Goal: Task Accomplishment & Management: Use online tool/utility

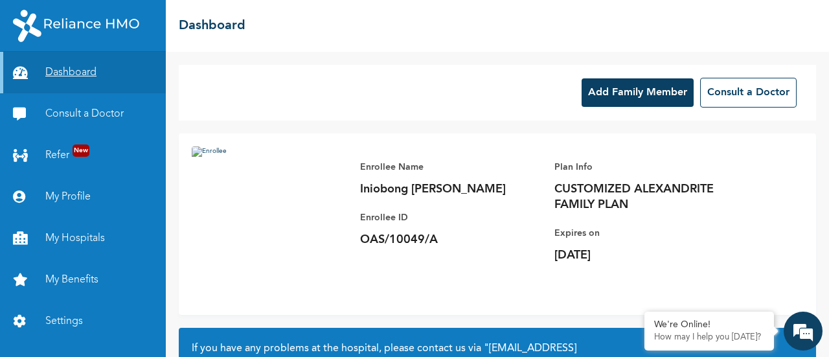
click at [72, 78] on link "Dashboard" at bounding box center [83, 72] width 166 height 41
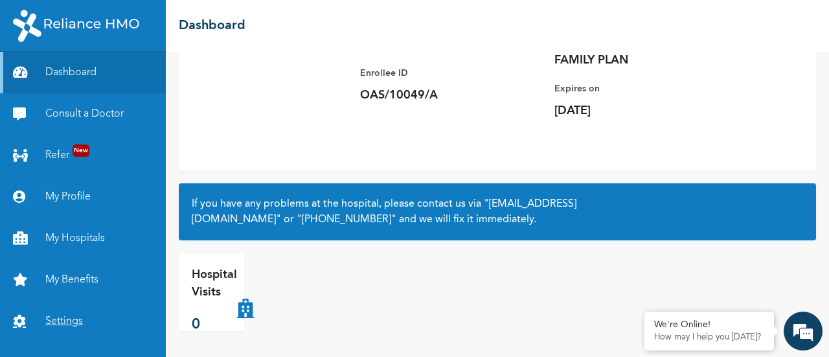
click at [86, 314] on link "Settings" at bounding box center [83, 321] width 166 height 41
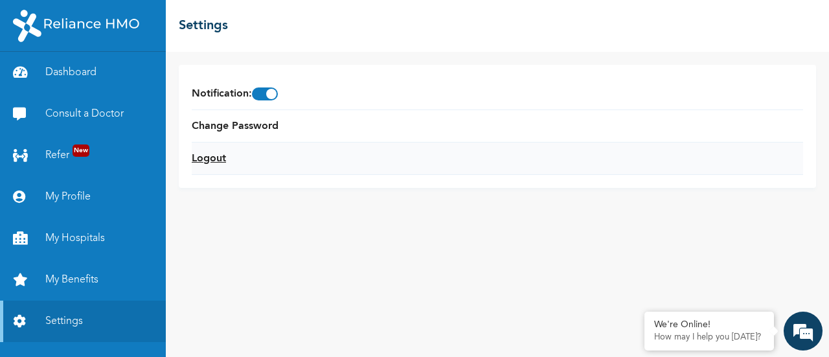
click at [214, 163] on link "Logout" at bounding box center [209, 159] width 34 height 16
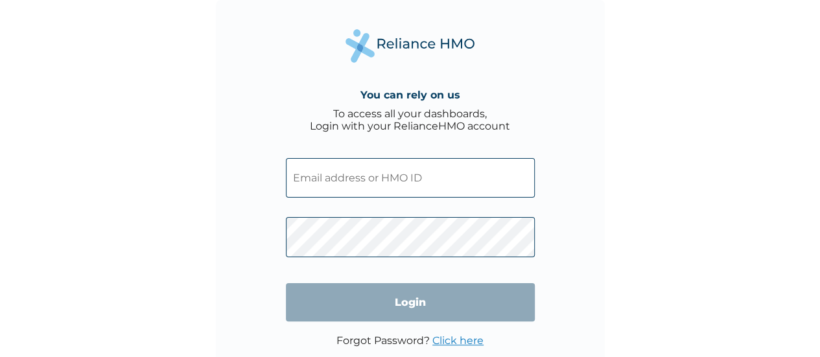
click at [363, 192] on input "text" at bounding box center [410, 178] width 249 height 40
type input "vndukwe@reliancehmo.com"
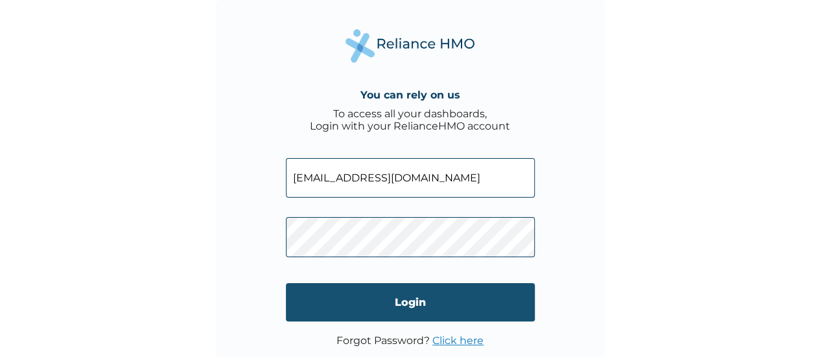
click at [404, 305] on input "Login" at bounding box center [410, 302] width 249 height 38
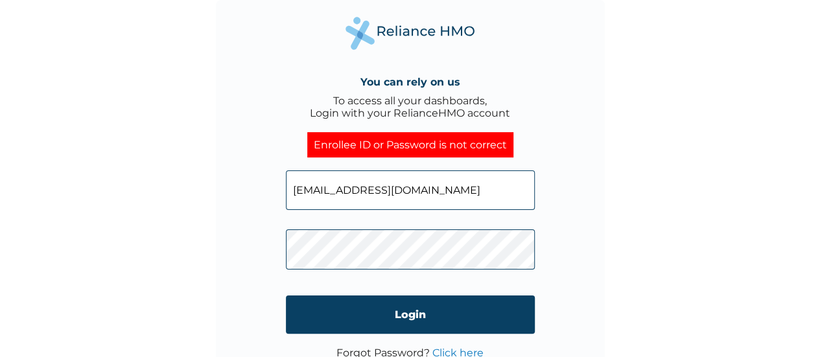
click at [351, 198] on input "vndukwe@reliancehmo.com" at bounding box center [410, 190] width 249 height 40
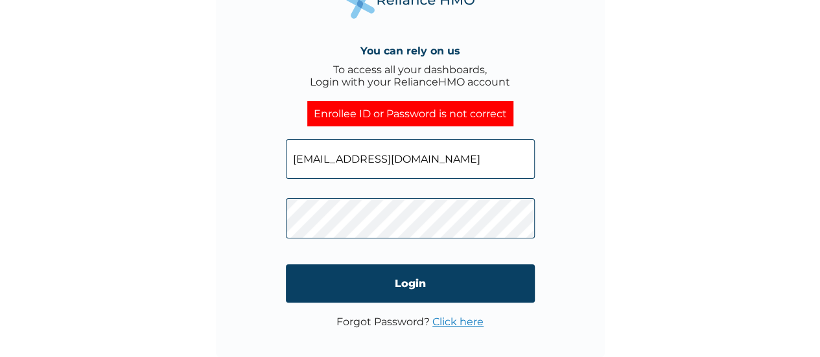
click input "Login" at bounding box center [410, 283] width 249 height 38
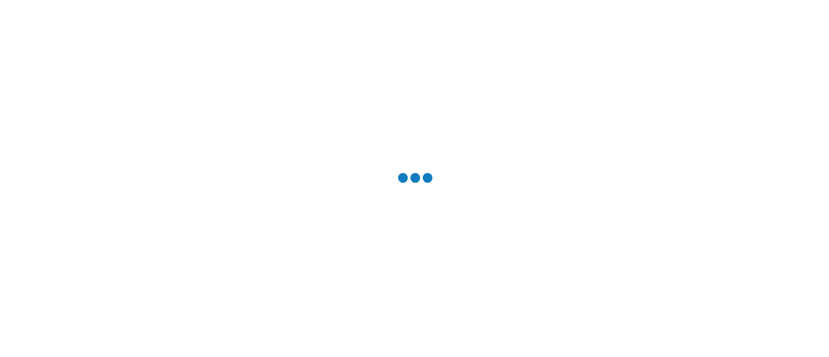
scroll to position [0, 0]
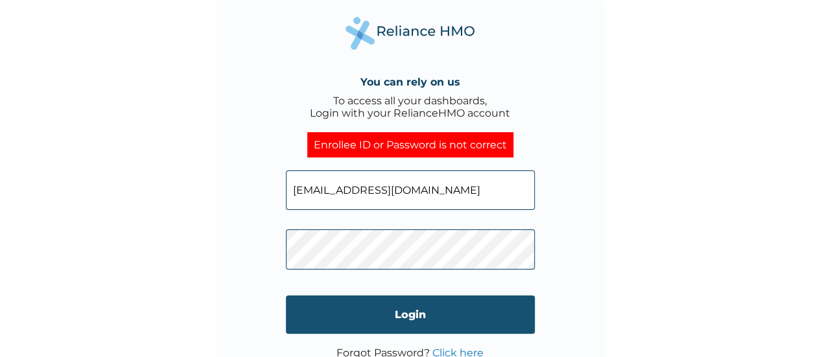
click at [366, 317] on input "Login" at bounding box center [410, 314] width 249 height 38
click at [357, 323] on input "Login" at bounding box center [410, 314] width 249 height 38
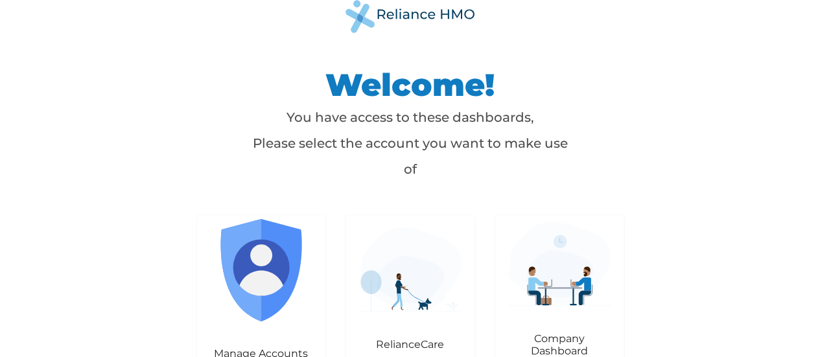
scroll to position [19, 0]
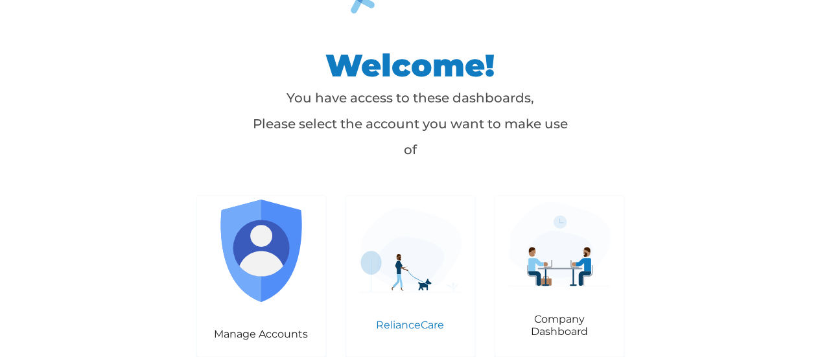
click at [389, 266] on img at bounding box center [410, 250] width 102 height 85
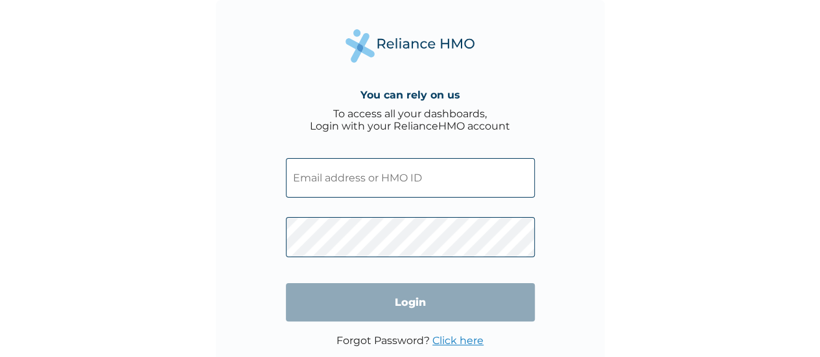
click at [393, 187] on input "text" at bounding box center [410, 178] width 249 height 40
type input "vndukwe@reliancehmo.com"
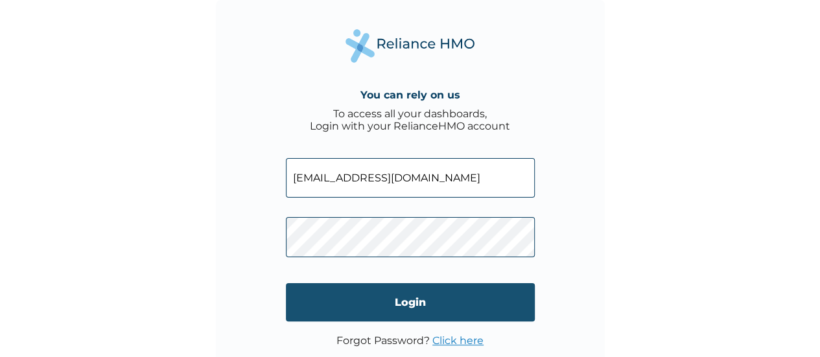
click at [411, 306] on input "Login" at bounding box center [410, 302] width 249 height 38
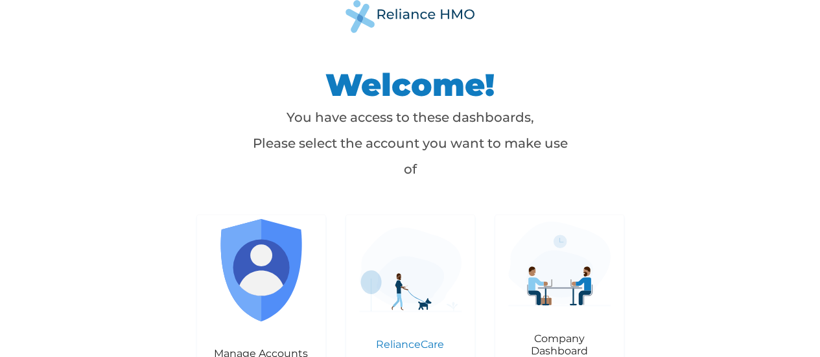
scroll to position [19, 0]
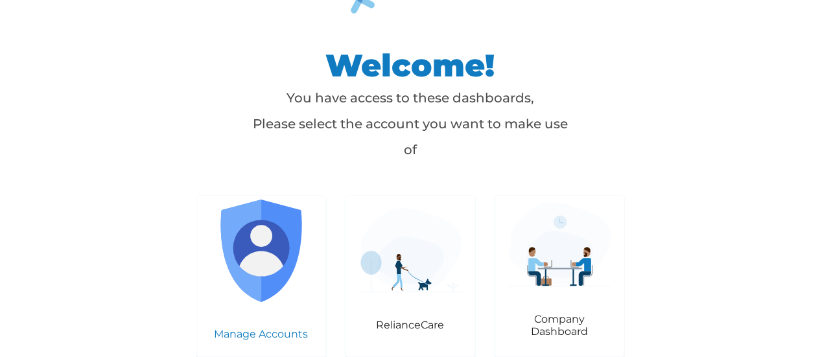
click at [279, 268] on img at bounding box center [261, 251] width 102 height 102
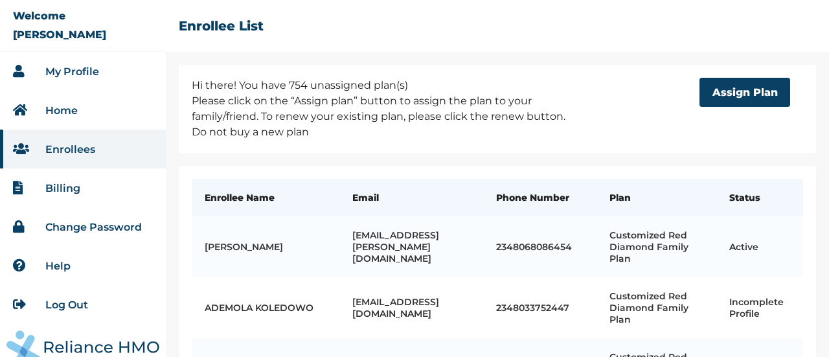
click at [70, 71] on link "My Profile" at bounding box center [72, 71] width 54 height 12
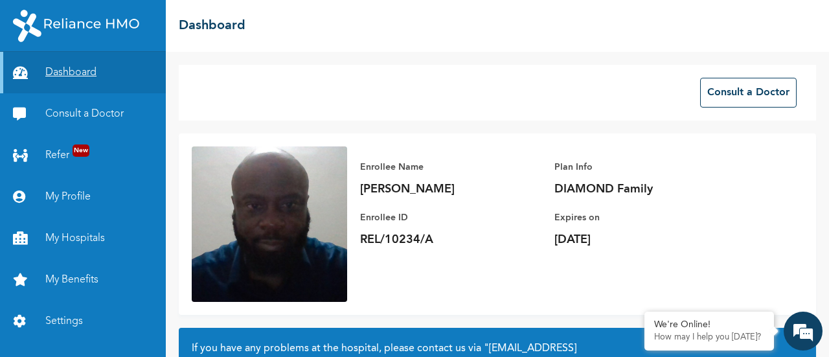
click at [68, 75] on link "Dashboard" at bounding box center [83, 72] width 166 height 41
click at [77, 200] on link "My Profile" at bounding box center [83, 196] width 166 height 41
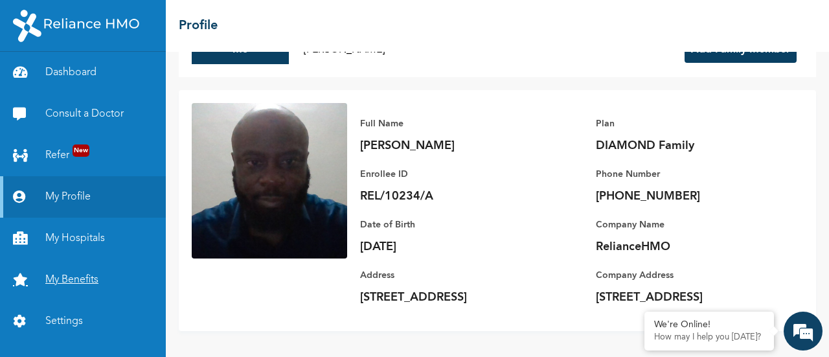
click at [79, 274] on link "My Benefits" at bounding box center [83, 279] width 166 height 41
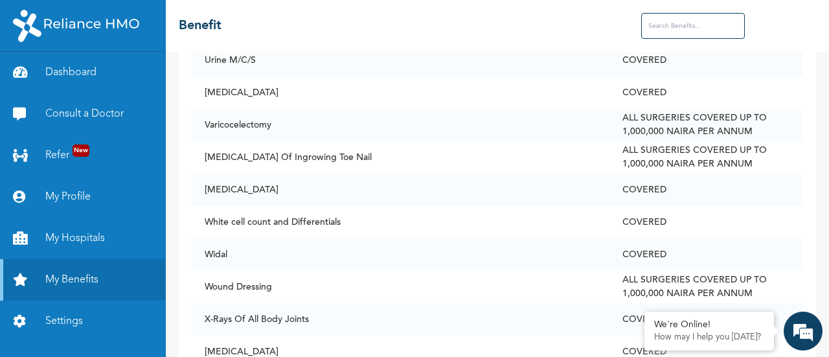
scroll to position [6343, 0]
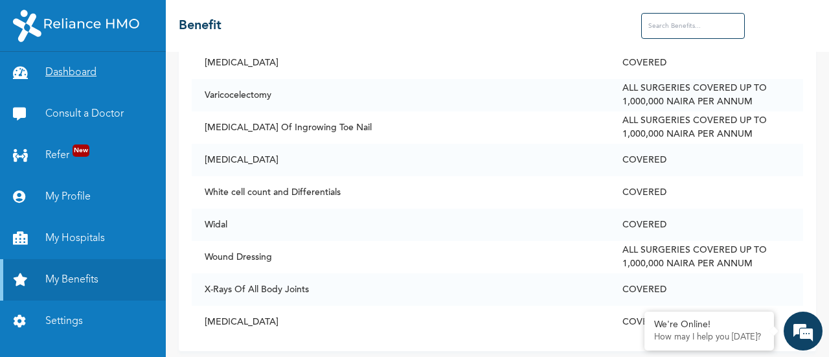
click at [84, 76] on link "Dashboard" at bounding box center [83, 72] width 166 height 41
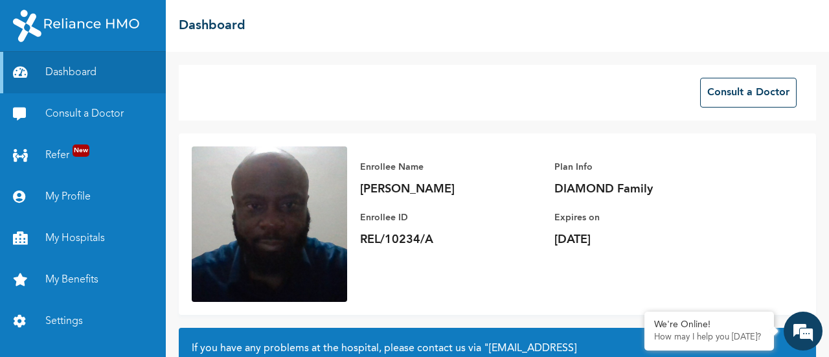
scroll to position [144, 0]
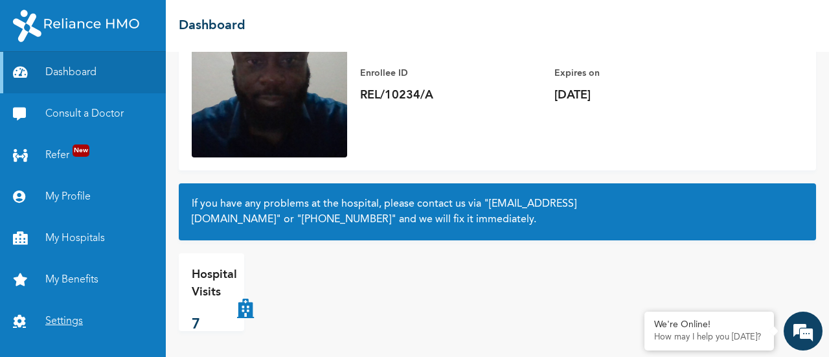
click at [69, 327] on link "Settings" at bounding box center [83, 321] width 166 height 41
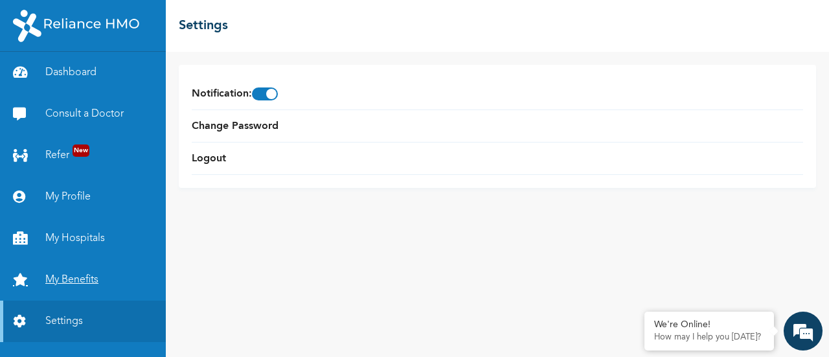
click at [71, 281] on link "My Benefits" at bounding box center [83, 279] width 166 height 41
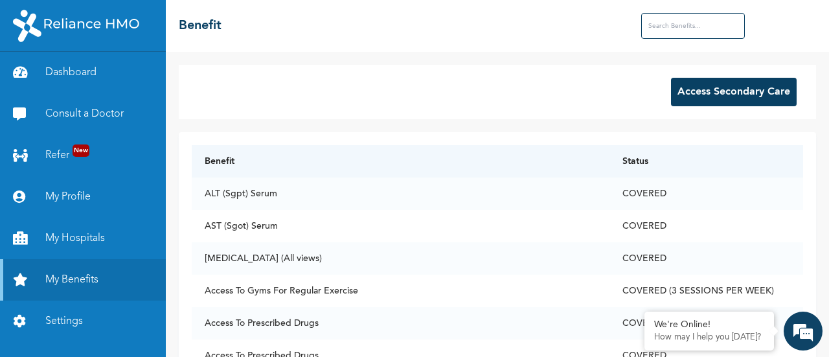
click at [723, 100] on button "Access Secondary Care" at bounding box center [734, 92] width 126 height 29
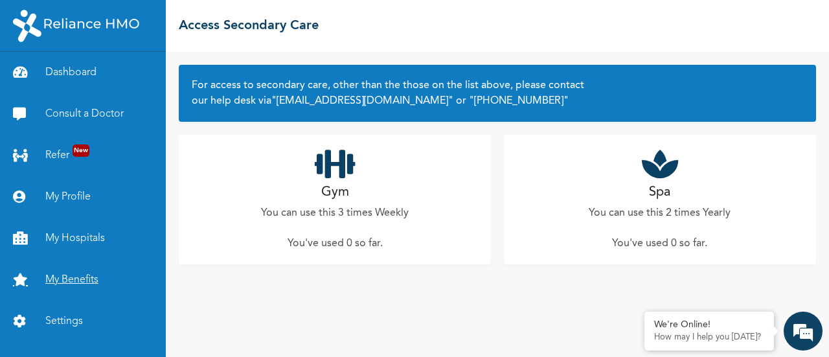
click at [76, 275] on link "My Benefits" at bounding box center [83, 279] width 166 height 41
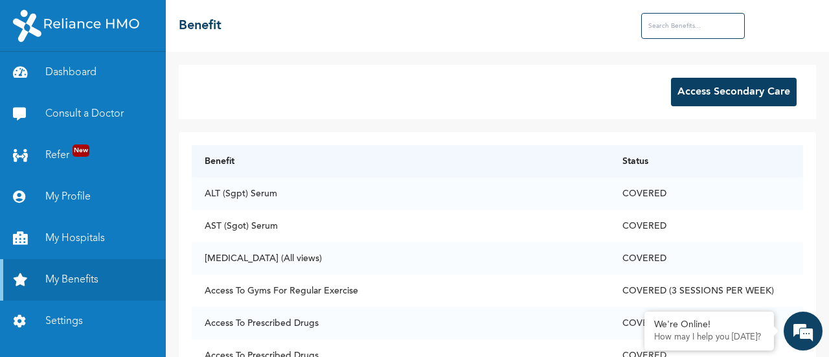
click at [679, 91] on button "Access Secondary Care" at bounding box center [734, 92] width 126 height 29
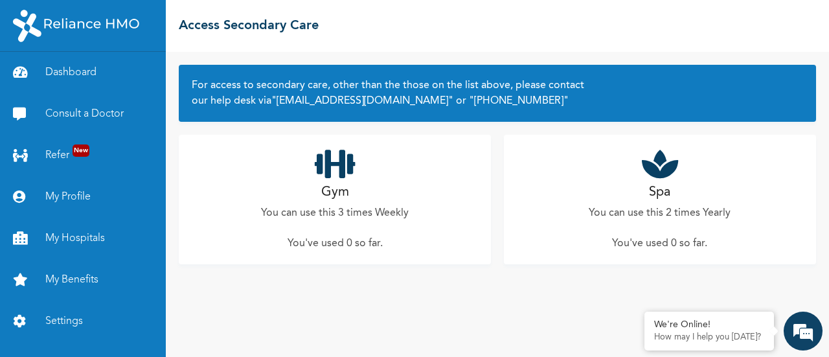
click at [336, 173] on icon at bounding box center [335, 164] width 41 height 32
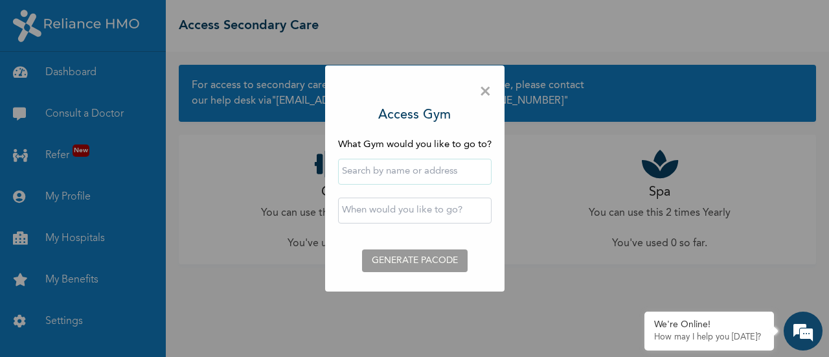
click at [488, 93] on span "×" at bounding box center [485, 91] width 12 height 27
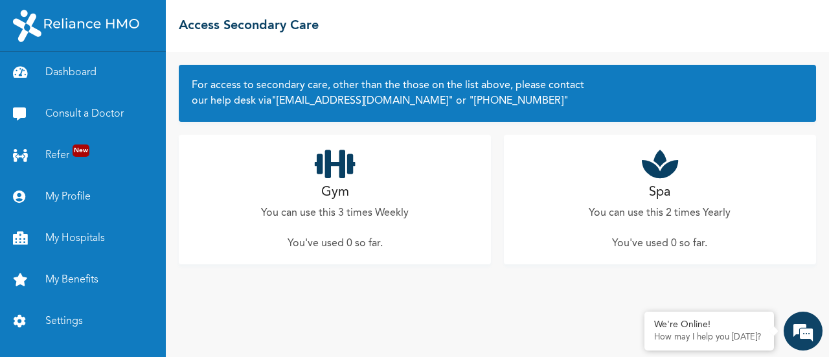
click at [662, 176] on icon at bounding box center [660, 164] width 36 height 32
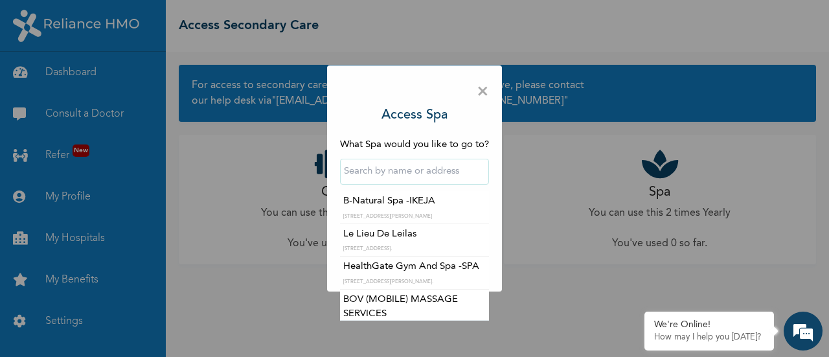
click at [426, 164] on input "text" at bounding box center [414, 172] width 149 height 26
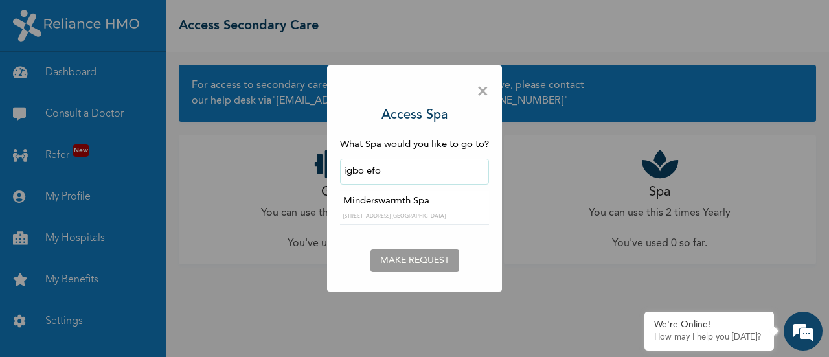
type input "igbo efo"
click at [487, 90] on span "×" at bounding box center [483, 91] width 12 height 27
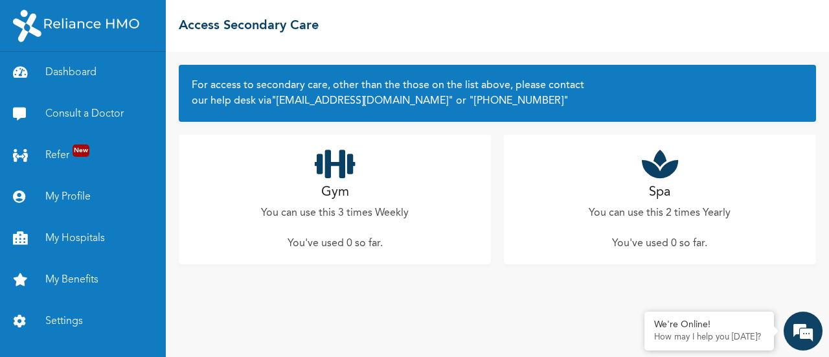
click at [765, 36] on div "☰ Access Secondary Care" at bounding box center [497, 26] width 663 height 52
